Goal: Task Accomplishment & Management: Manage account settings

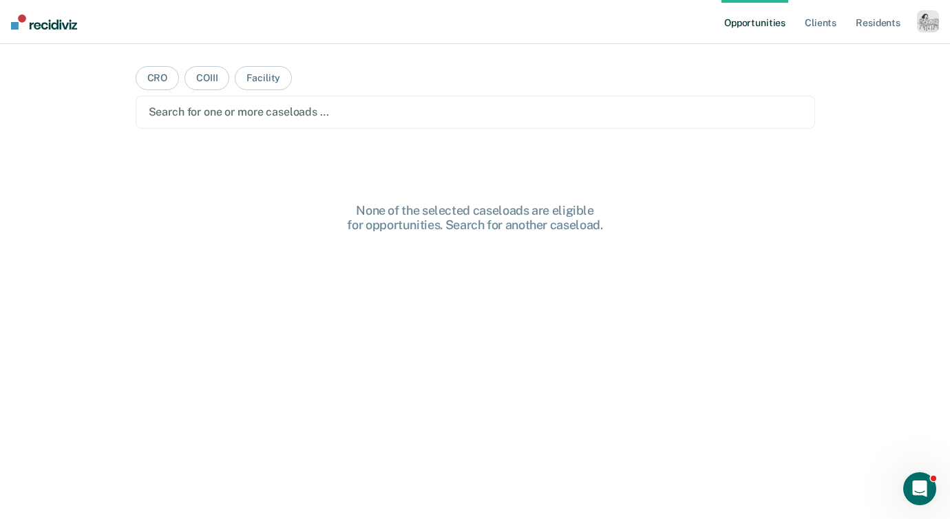
click at [921, 31] on div "button" at bounding box center [928, 21] width 22 height 22
click at [829, 54] on link "Profile" at bounding box center [872, 56] width 111 height 12
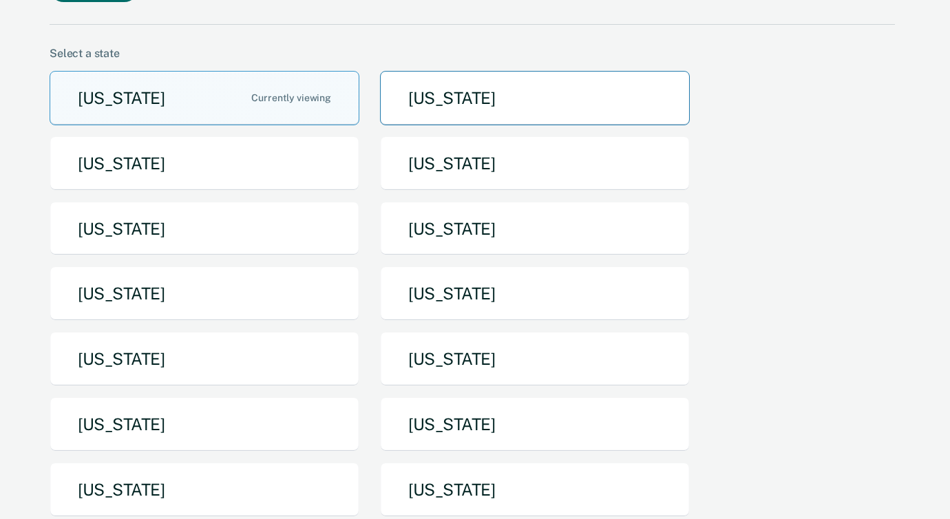
scroll to position [268, 0]
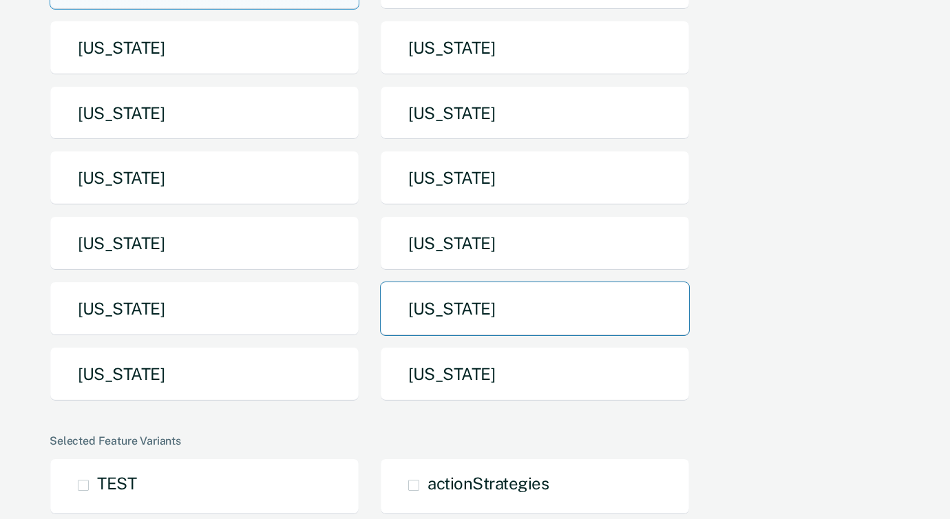
click at [482, 281] on button "[US_STATE]" at bounding box center [535, 308] width 310 height 54
